Goal: Information Seeking & Learning: Learn about a topic

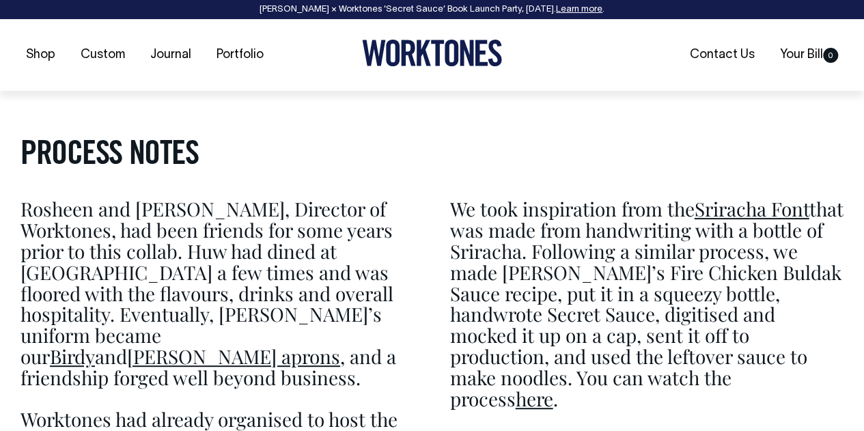
scroll to position [2732, 0]
click at [236, 53] on link "Portfolio" at bounding box center [240, 55] width 58 height 23
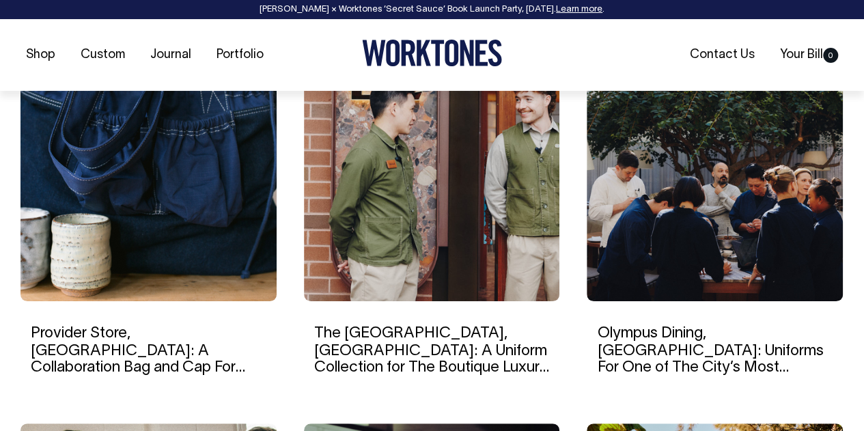
scroll to position [956, 0]
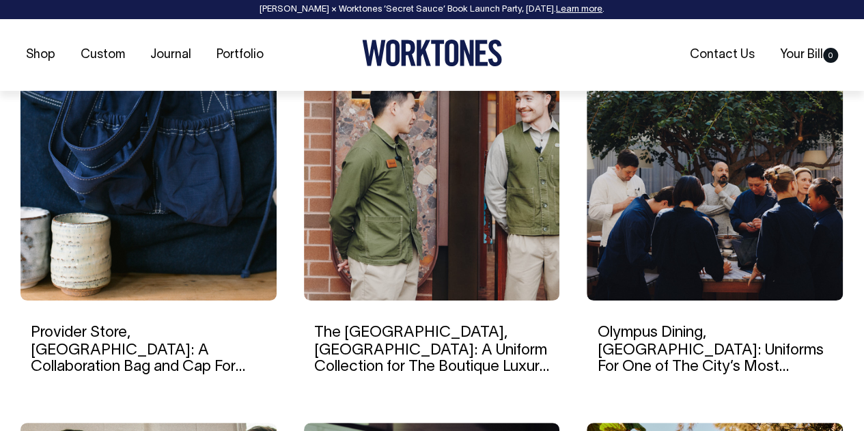
click at [447, 337] on link "The EVE Hotel, Sydney: A Uniform Collection for The Boutique Luxury Hotel" at bounding box center [431, 358] width 235 height 64
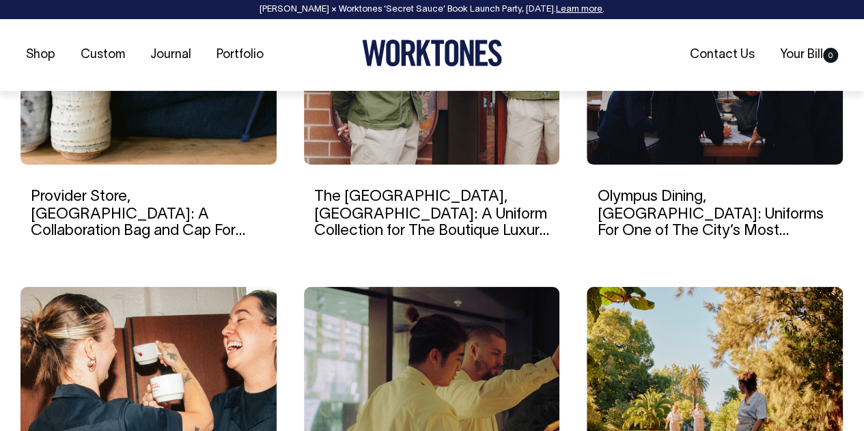
scroll to position [1093, 0]
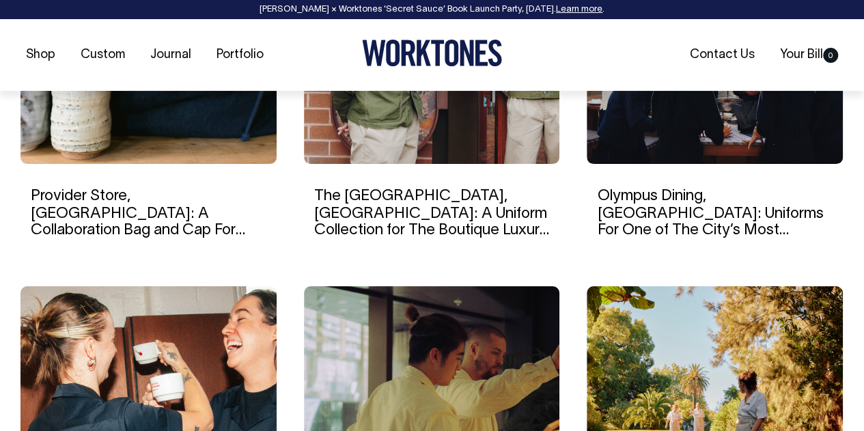
click at [683, 199] on link "Olympus Dining, [GEOGRAPHIC_DATA]: Uniforms For One of The City’s Most Impressi…" at bounding box center [710, 221] width 226 height 64
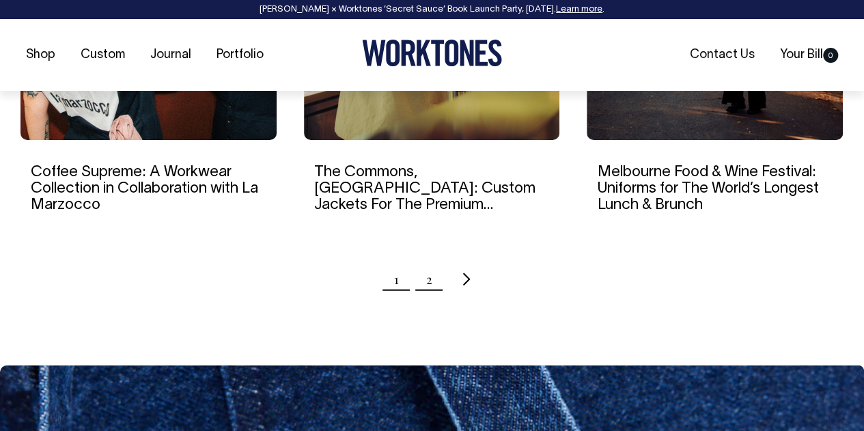
scroll to position [1503, 0]
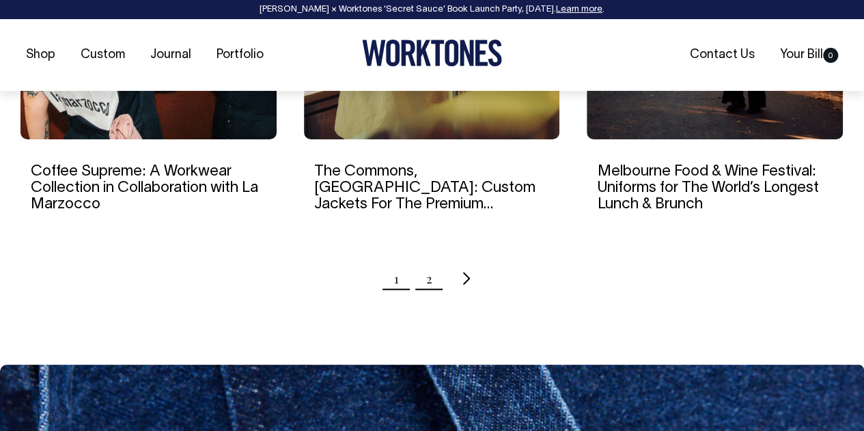
click at [430, 281] on link "2" at bounding box center [429, 279] width 6 height 34
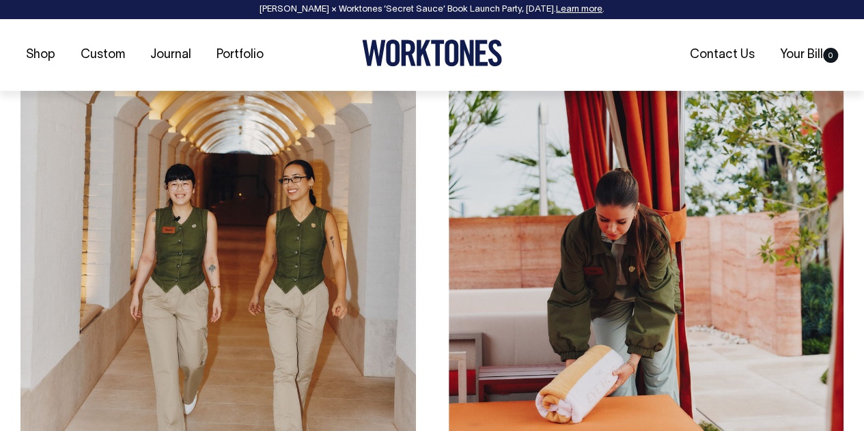
scroll to position [2391, 0]
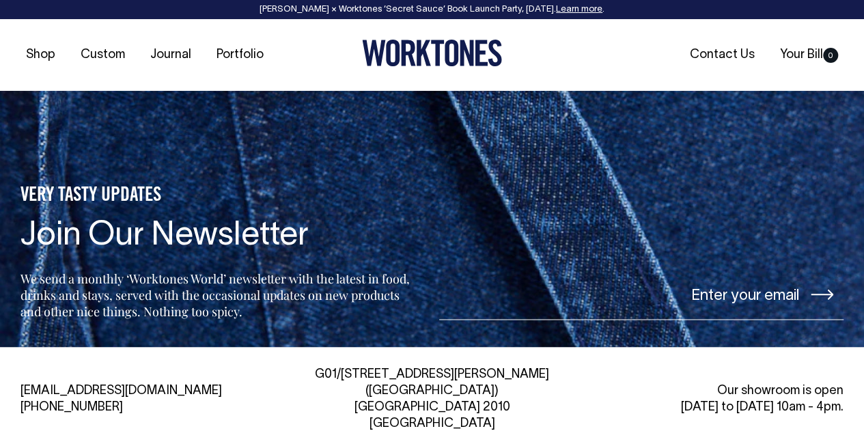
scroll to position [6137, 0]
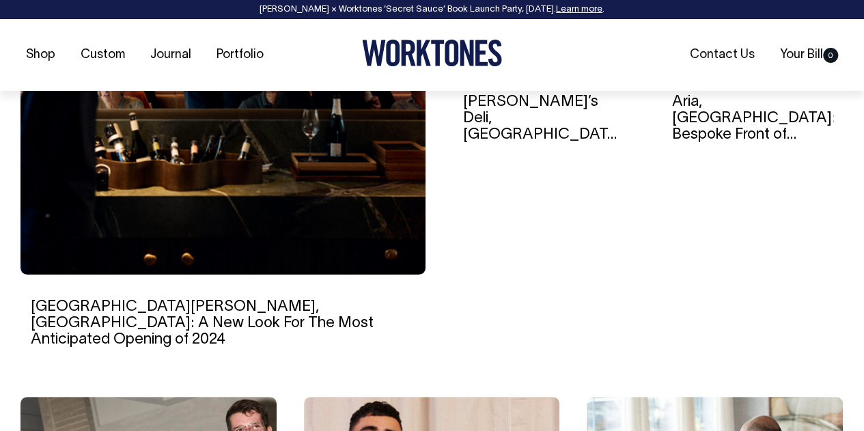
scroll to position [615, 0]
click at [154, 304] on link "[GEOGRAPHIC_DATA][PERSON_NAME], [GEOGRAPHIC_DATA]: A New Look For The Most Anti…" at bounding box center [202, 322] width 343 height 46
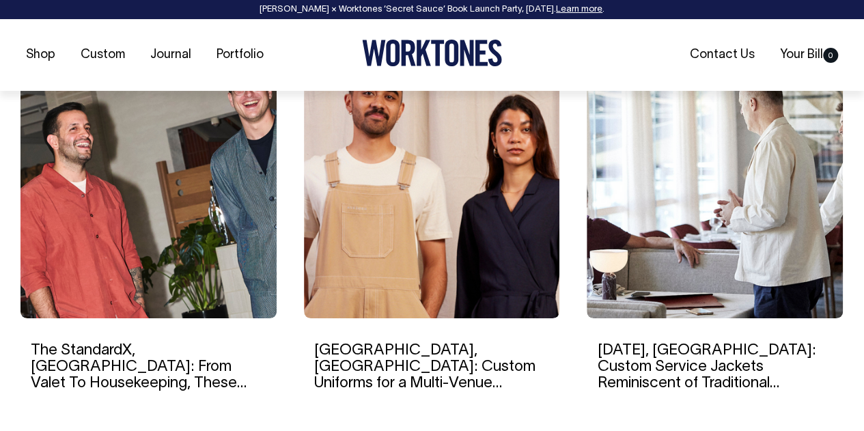
scroll to position [956, 0]
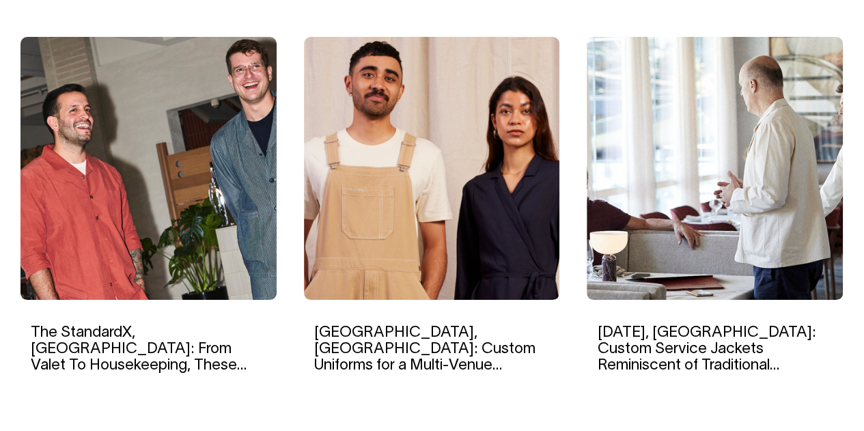
click at [625, 274] on img at bounding box center [715, 168] width 256 height 263
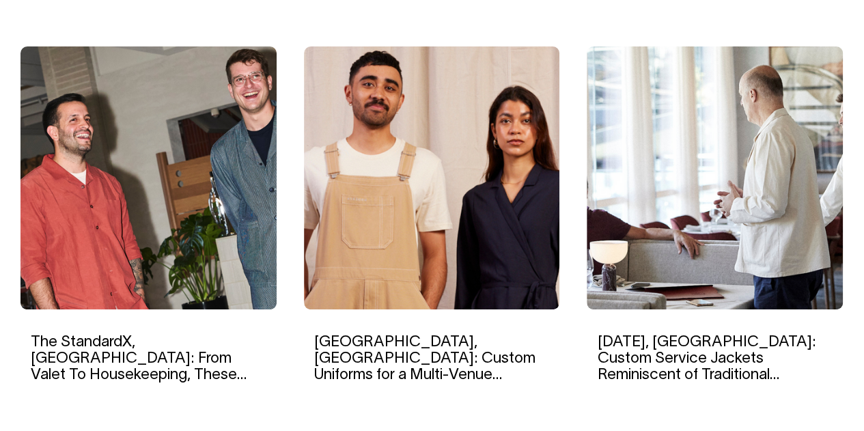
scroll to position [960, 0]
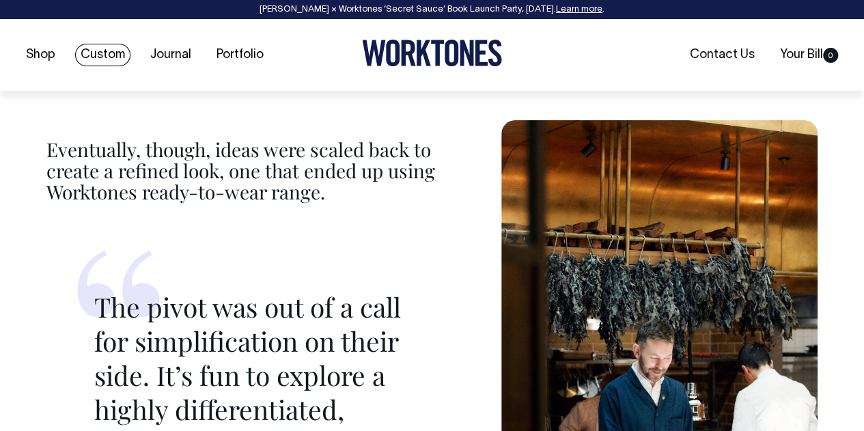
scroll to position [3689, 0]
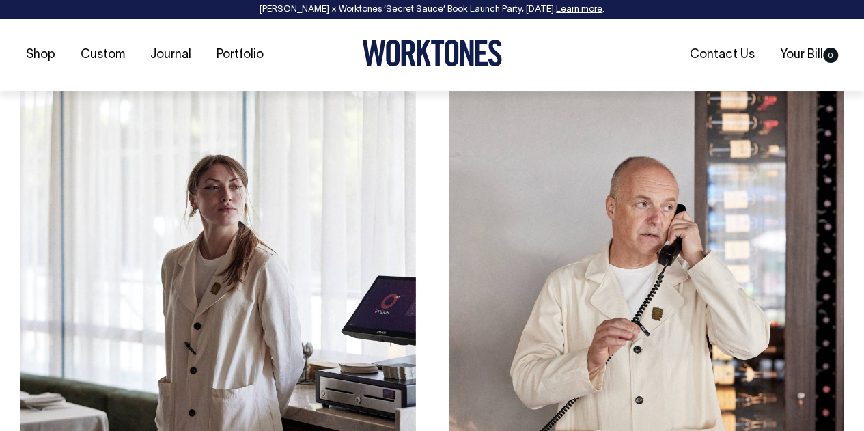
scroll to position [2186, 0]
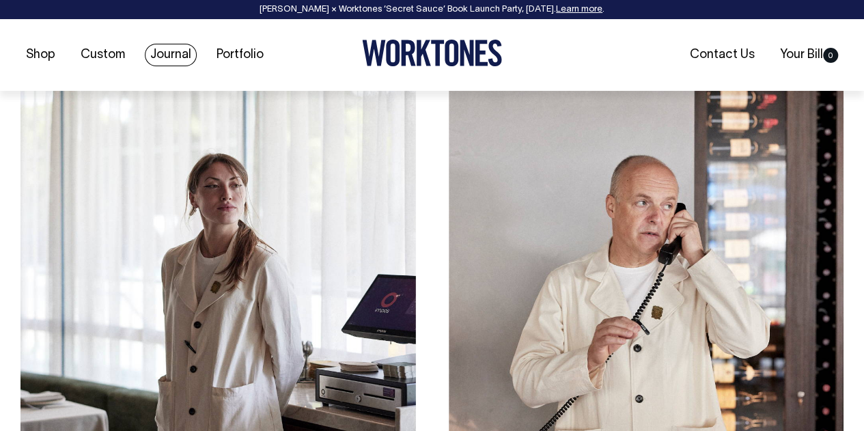
click at [160, 59] on link "Journal" at bounding box center [171, 55] width 52 height 23
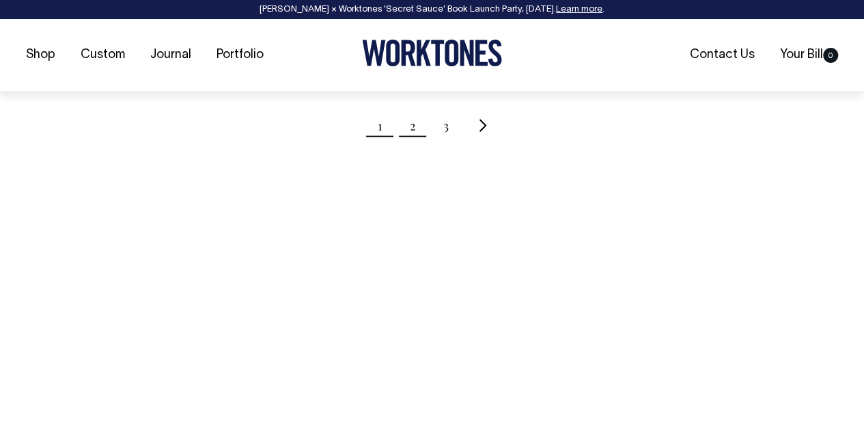
scroll to position [1639, 0]
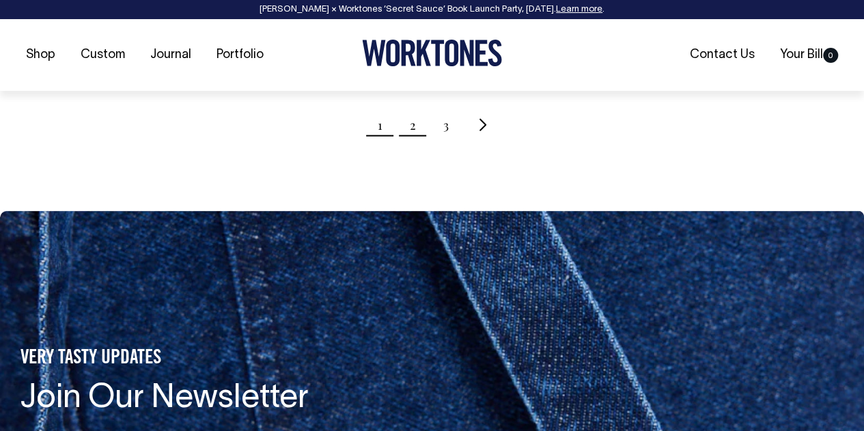
click at [410, 108] on link "2" at bounding box center [413, 125] width 6 height 34
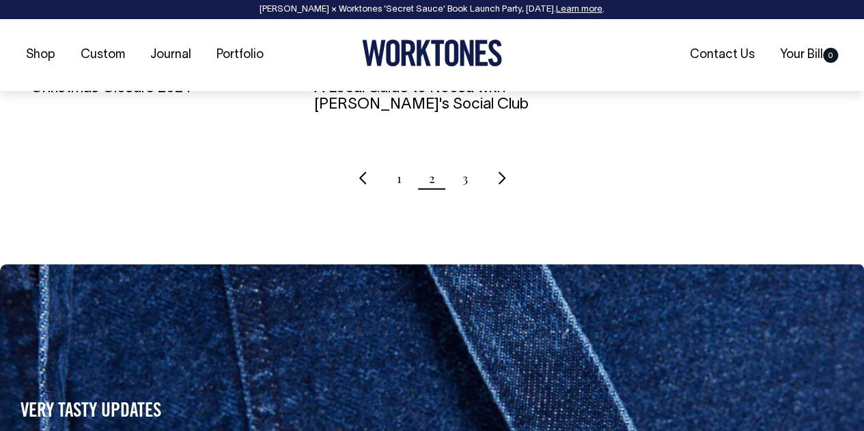
scroll to position [1571, 0]
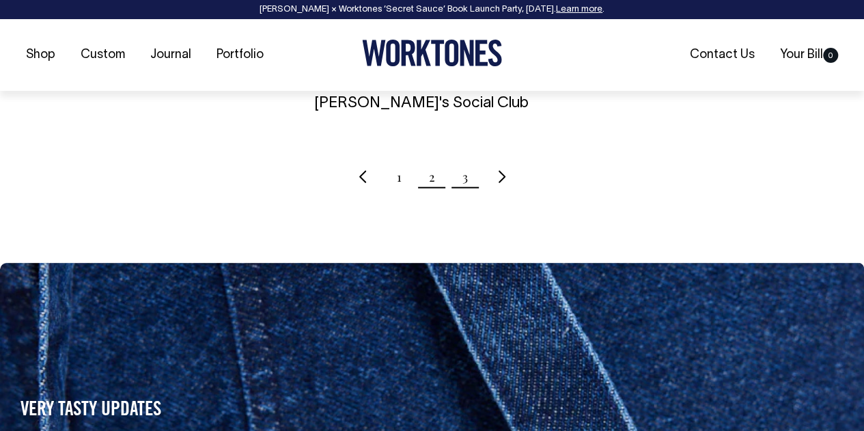
click at [467, 161] on link "3" at bounding box center [464, 177] width 5 height 34
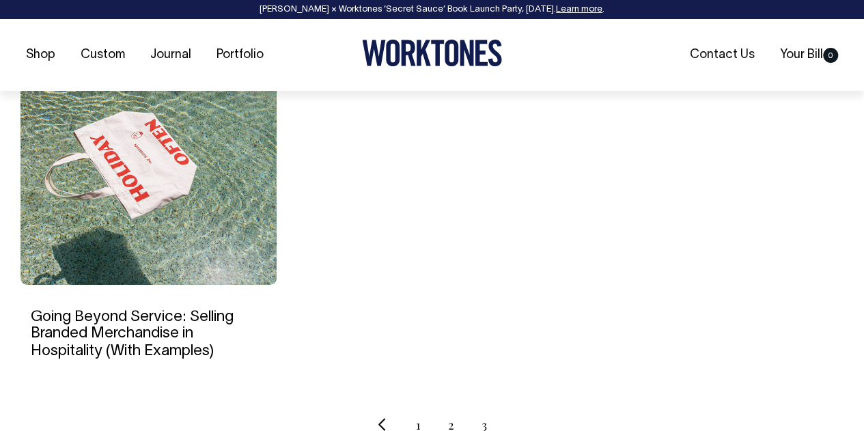
scroll to position [956, 0]
click at [126, 328] on link "Going Beyond Service: Selling Branded Merchandise in Hospitality (With Examples)" at bounding box center [132, 332] width 203 height 46
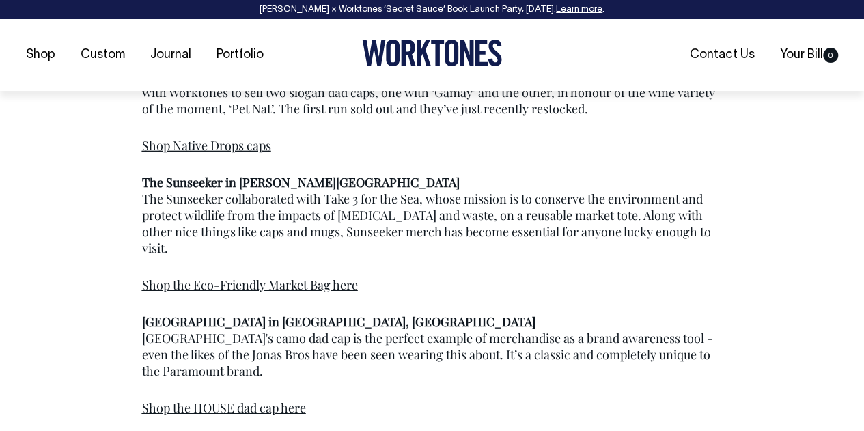
scroll to position [1981, 0]
click at [197, 276] on link "Shop the Eco-Friendly Market Bag here" at bounding box center [250, 284] width 216 height 16
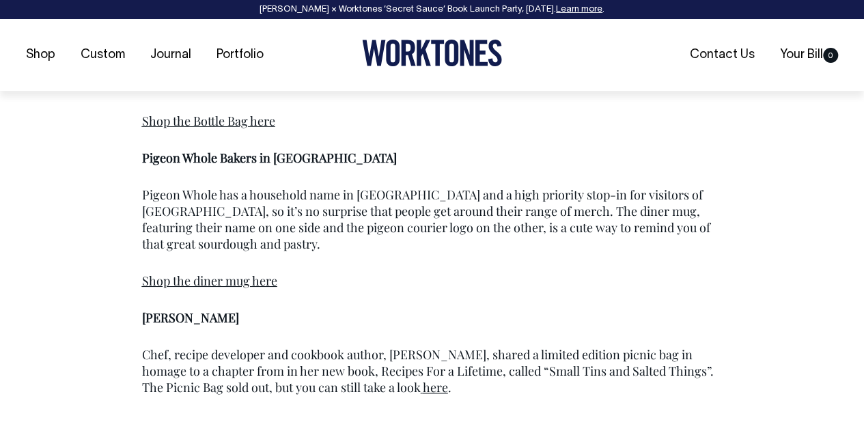
scroll to position [2391, 0]
click at [152, 272] on link "Shop the diner mug here" at bounding box center [209, 280] width 135 height 16
